Goal: Task Accomplishment & Management: Manage account settings

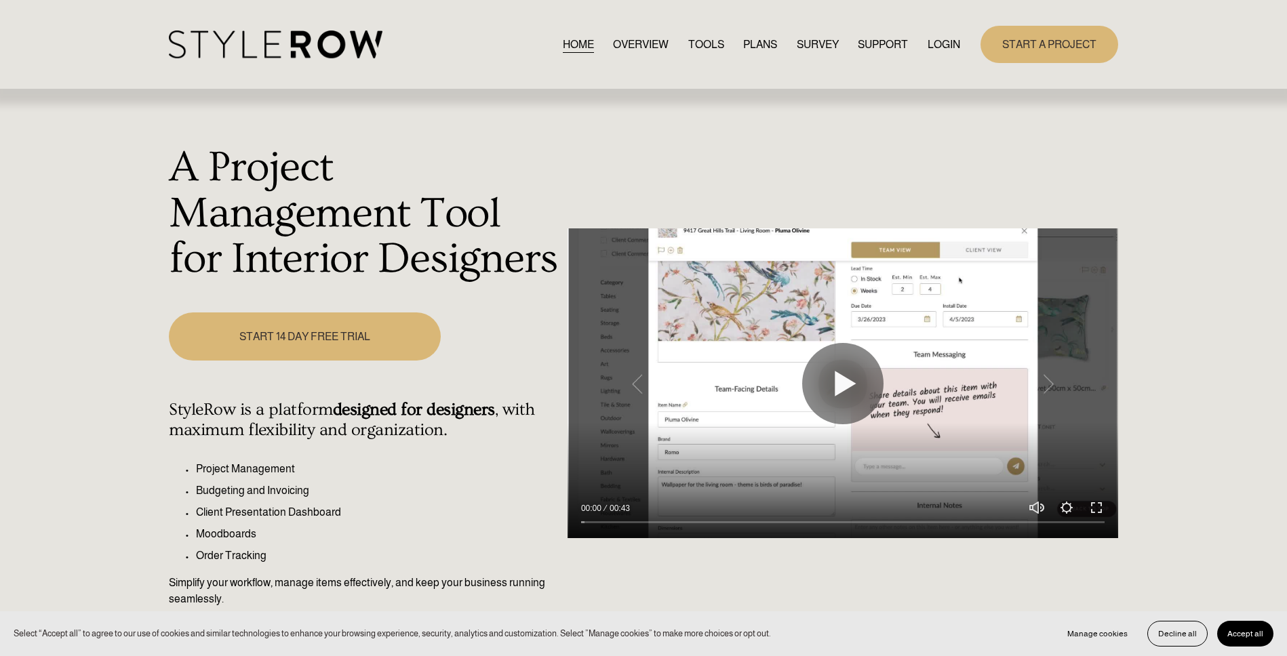
click at [954, 42] on link "LOGIN" at bounding box center [943, 44] width 33 height 18
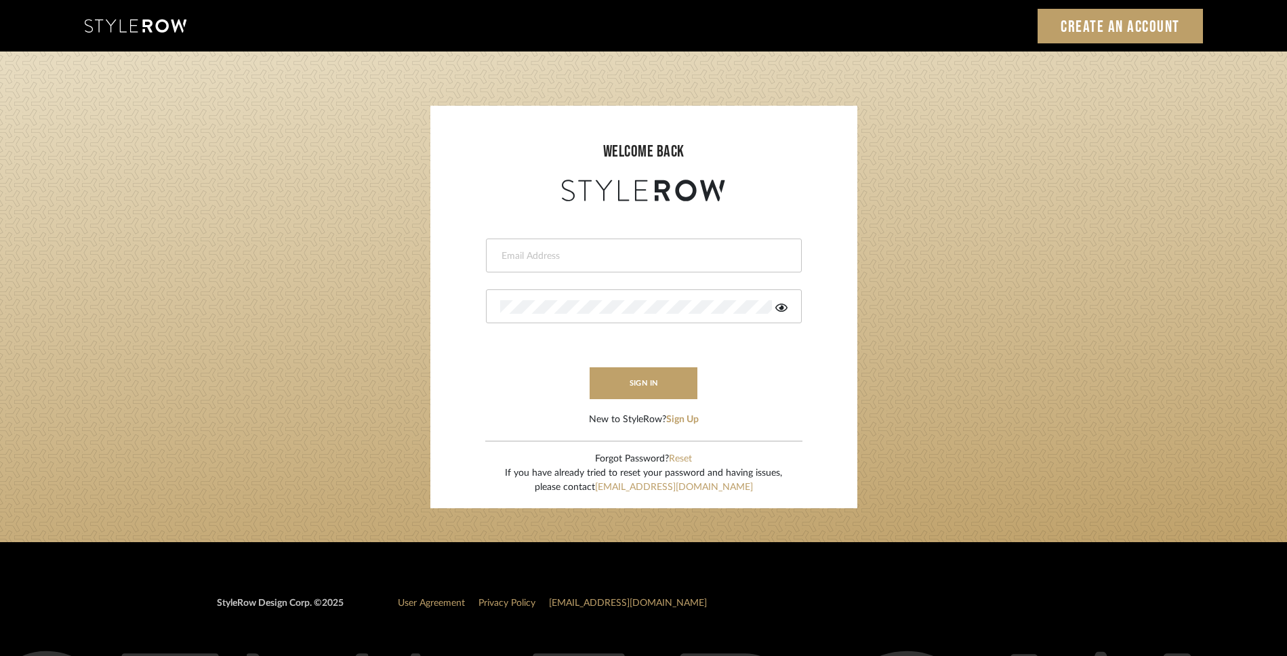
click at [617, 264] on div at bounding box center [644, 256] width 316 height 34
type input "molly@fitchhill.com"
click at [629, 377] on button "sign in" at bounding box center [644, 383] width 108 height 32
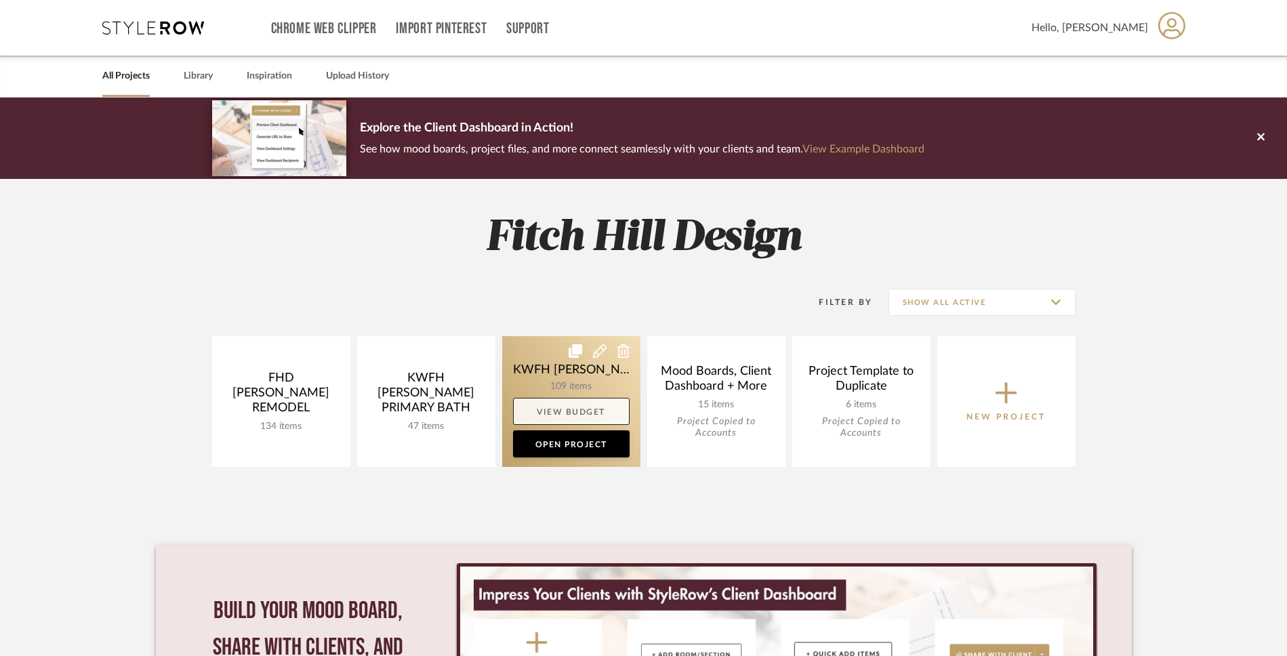
click at [573, 407] on link "View Budget" at bounding box center [571, 411] width 117 height 27
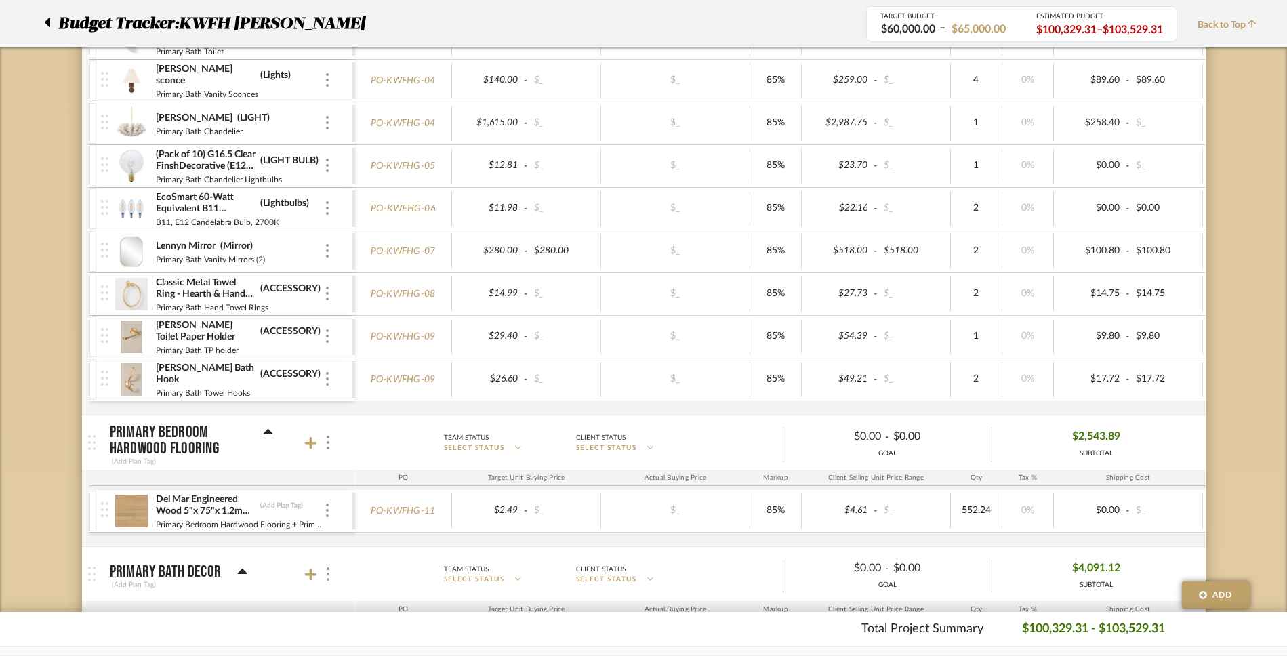
scroll to position [954, 0]
